Goal: Check status: Check status

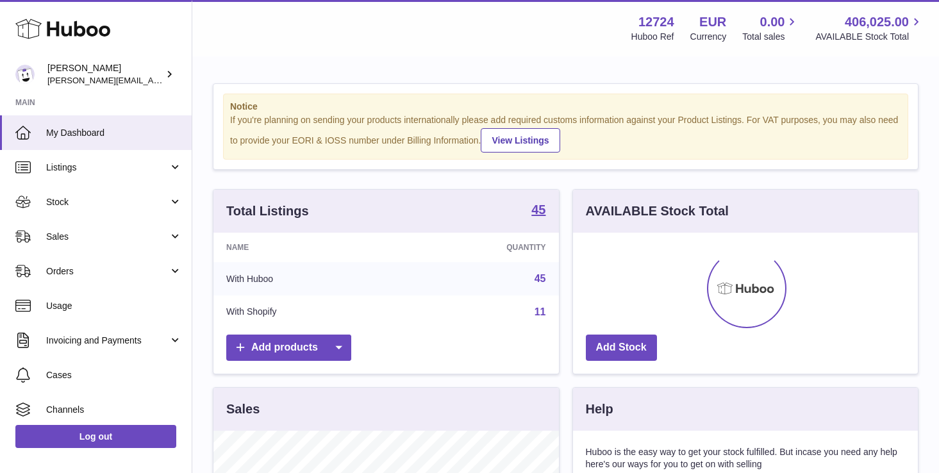
scroll to position [200, 345]
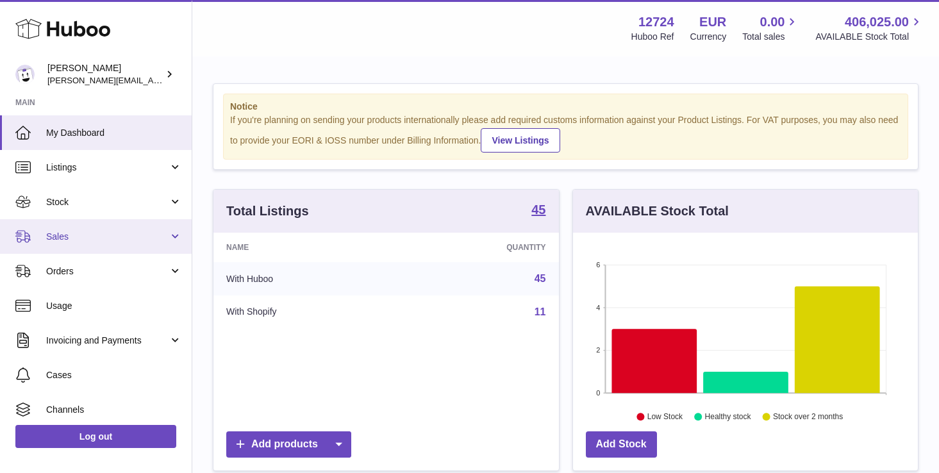
click at [80, 224] on link "Sales" at bounding box center [96, 236] width 192 height 35
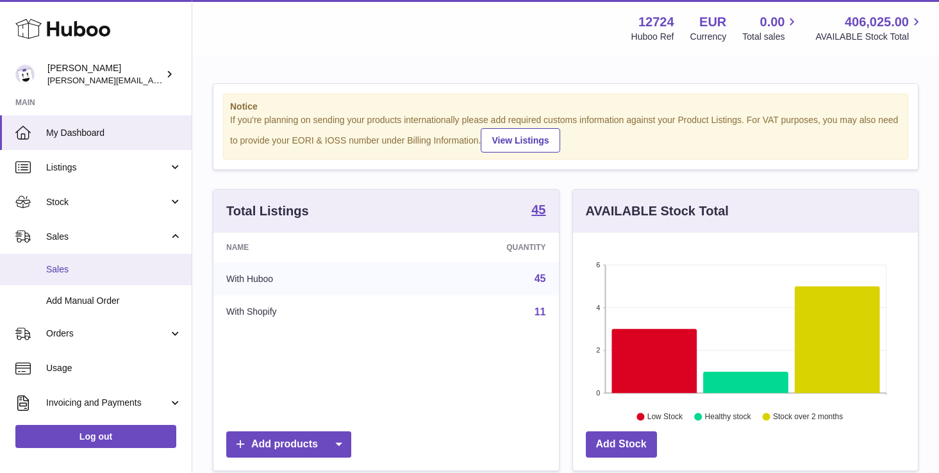
click at [83, 263] on link "Sales" at bounding box center [96, 269] width 192 height 31
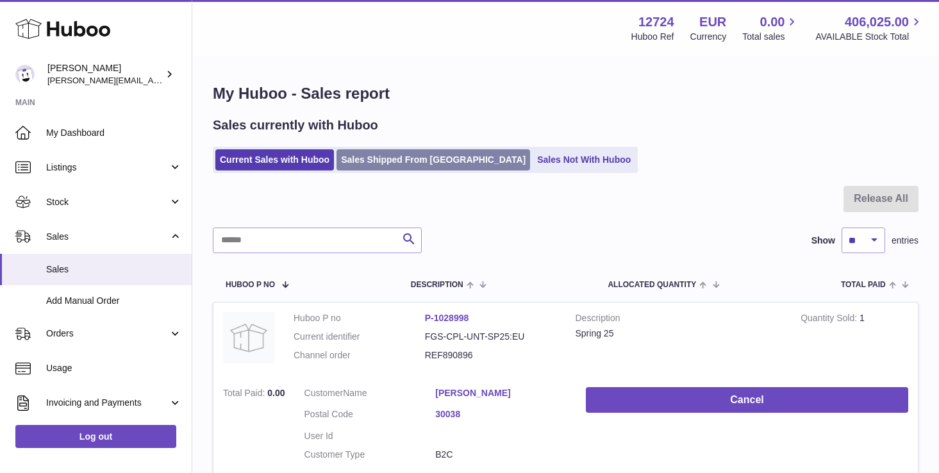
click at [406, 167] on link "Sales Shipped From Huboo" at bounding box center [433, 159] width 194 height 21
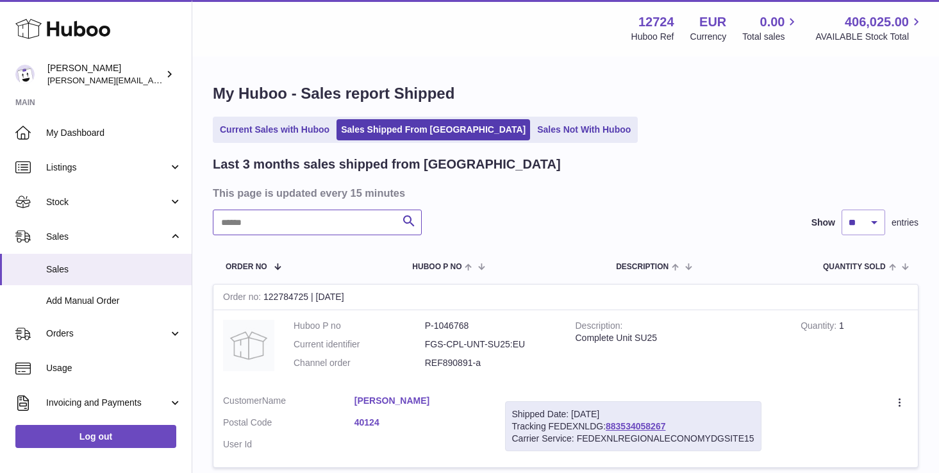
click at [327, 227] on input "text" at bounding box center [317, 223] width 209 height 26
paste input "********"
type input "********"
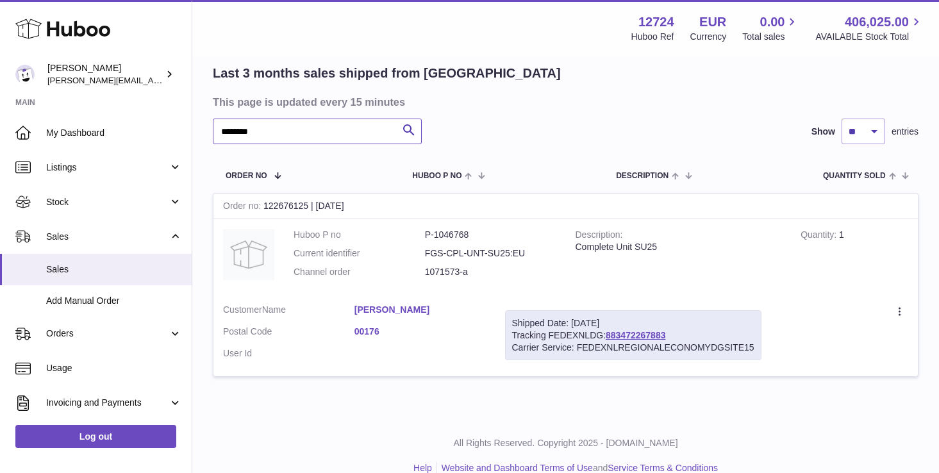
scroll to position [99, 0]
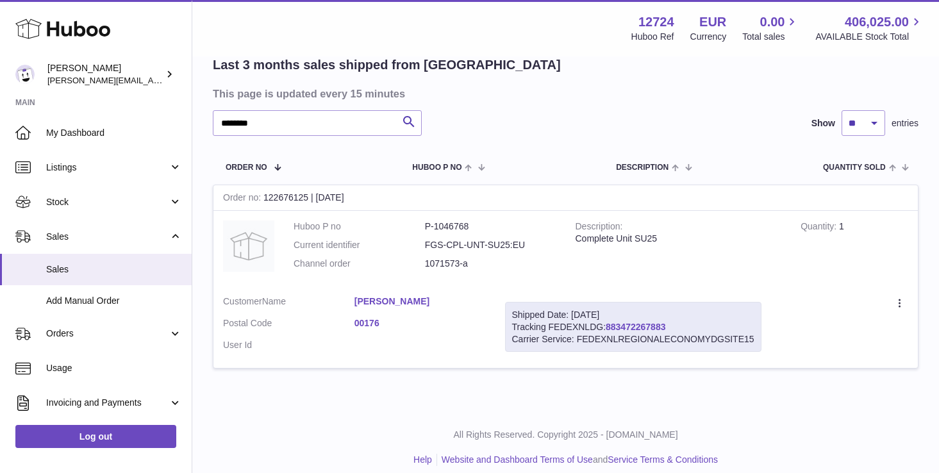
drag, startPoint x: 673, startPoint y: 325, endPoint x: 611, endPoint y: 327, distance: 62.8
click at [611, 327] on div "Shipped Date: [DATE] Tracking FEDEXNLDG: 883472267883 Carrier Service: FEDEXNLR…" at bounding box center [633, 327] width 256 height 51
copy link "83472267883"
